Goal: Task Accomplishment & Management: Complete application form

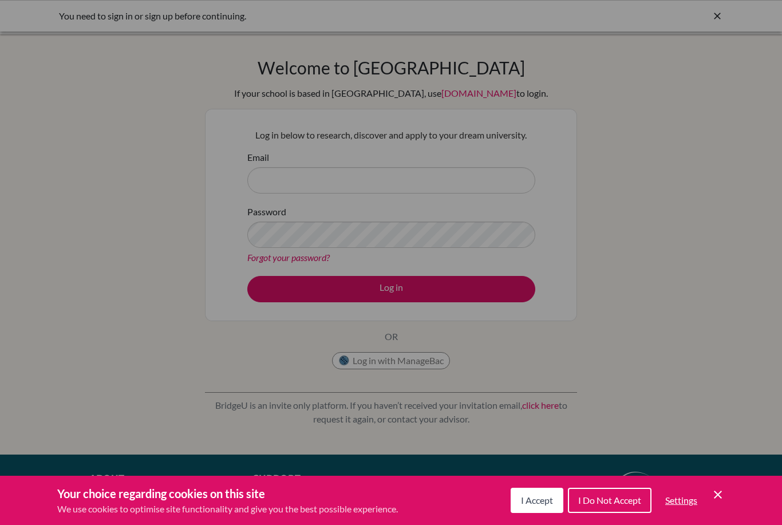
click at [543, 500] on span "I Accept" at bounding box center [537, 500] width 32 height 11
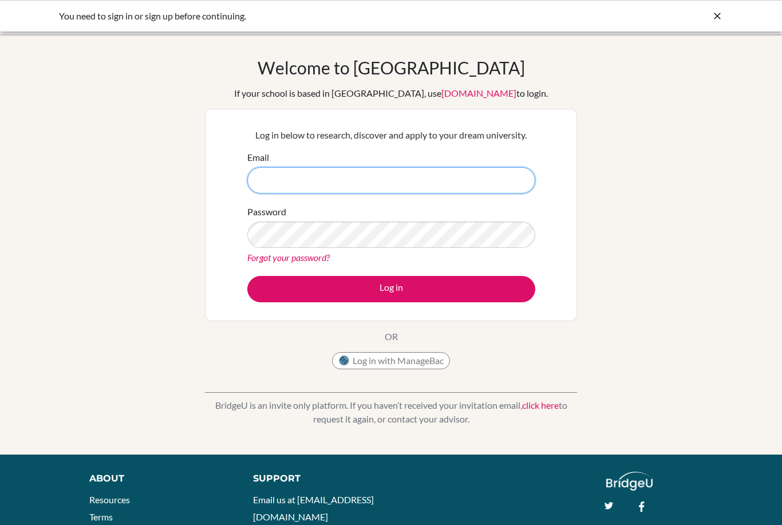
click at [435, 175] on input "Email" at bounding box center [391, 180] width 288 height 26
type input "[EMAIL_ADDRESS][DOMAIN_NAME]"
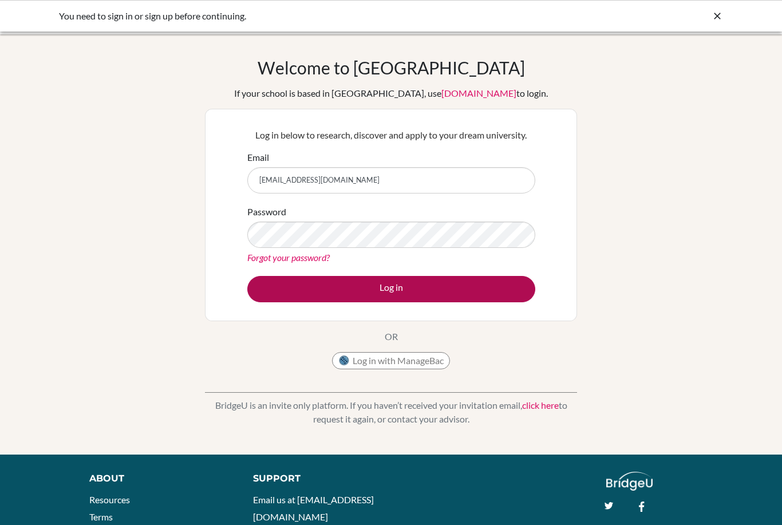
click at [290, 293] on button "Log in" at bounding box center [391, 289] width 288 height 26
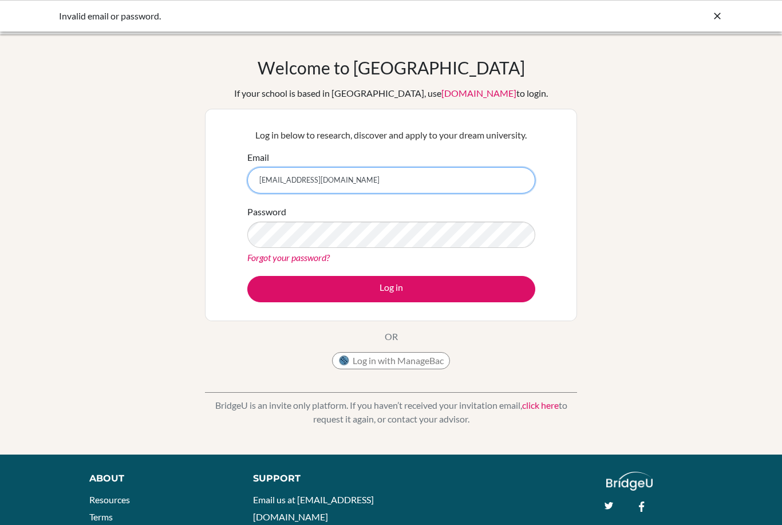
click at [447, 180] on input "[EMAIL_ADDRESS][DOMAIN_NAME]" at bounding box center [391, 180] width 288 height 26
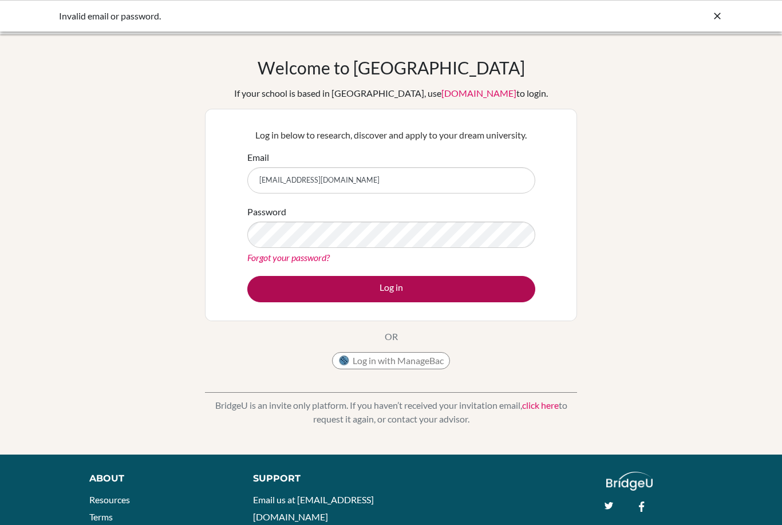
click at [287, 289] on button "Log in" at bounding box center [391, 289] width 288 height 26
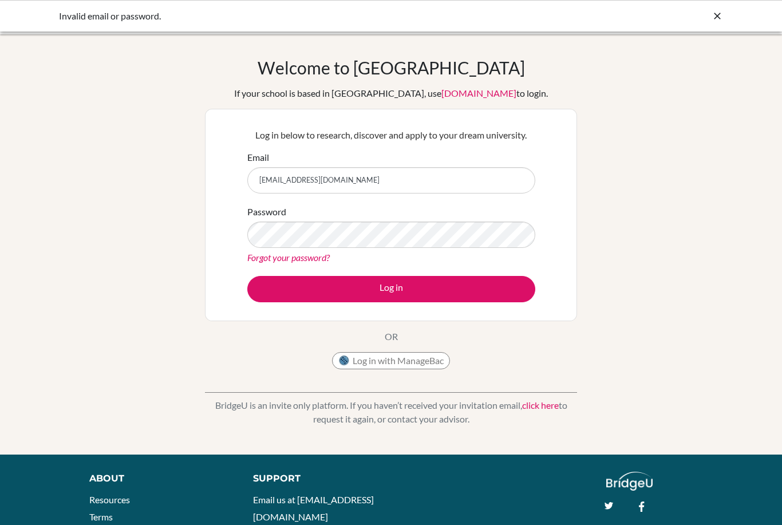
click at [391, 289] on button "Log in" at bounding box center [391, 289] width 288 height 26
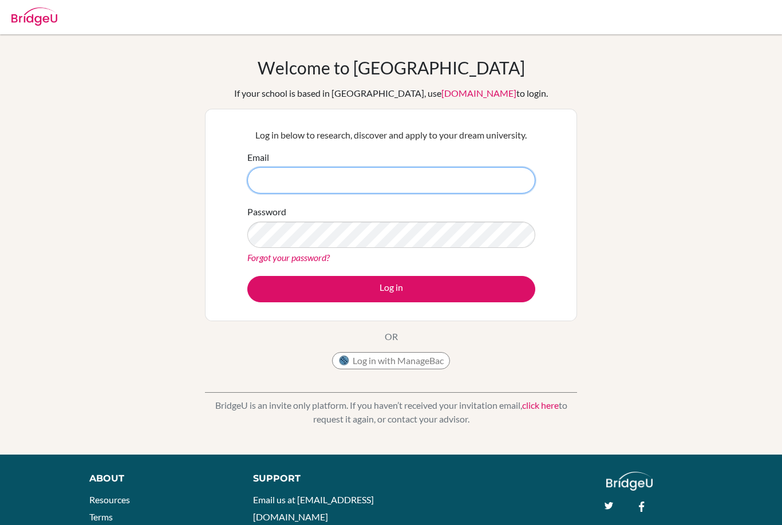
type input "[EMAIL_ADDRESS][DOMAIN_NAME]"
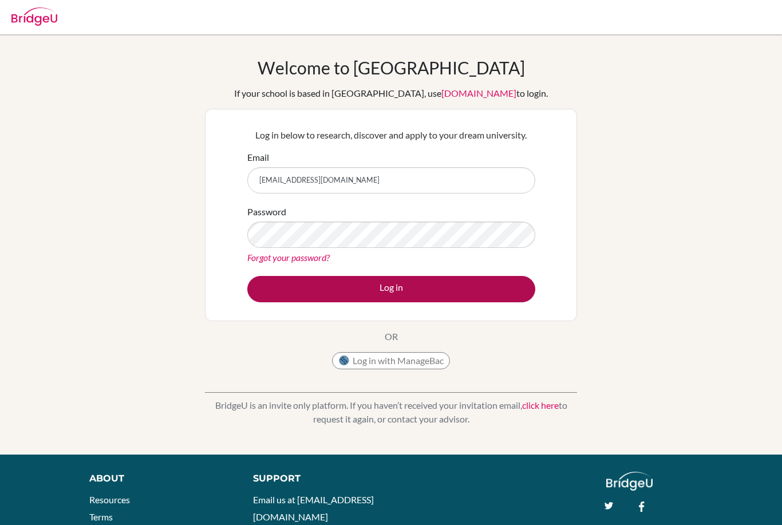
click at [333, 282] on button "Log in" at bounding box center [391, 289] width 288 height 26
